Goal: Entertainment & Leisure: Consume media (video, audio)

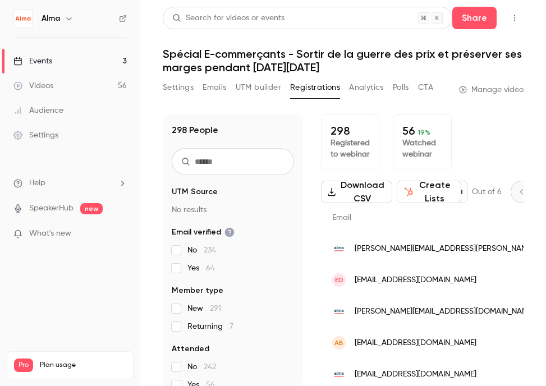
click at [55, 87] on link "Videos 56" at bounding box center [70, 85] width 140 height 25
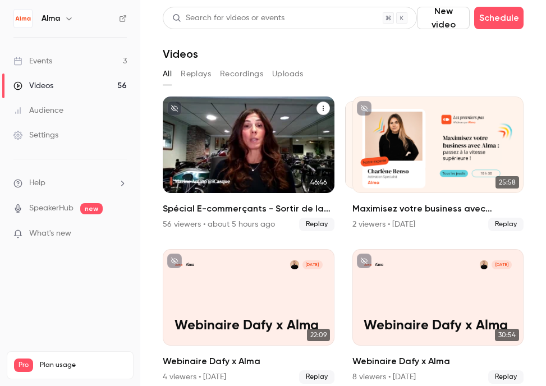
click at [214, 215] on div "Spécial E-commerçants - Sortir de la guerre des prix et préserver ses marges pe…" at bounding box center [249, 216] width 172 height 29
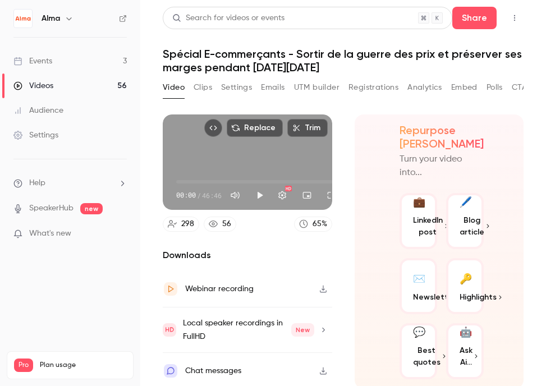
scroll to position [2, 0]
